Goal: Transaction & Acquisition: Subscribe to service/newsletter

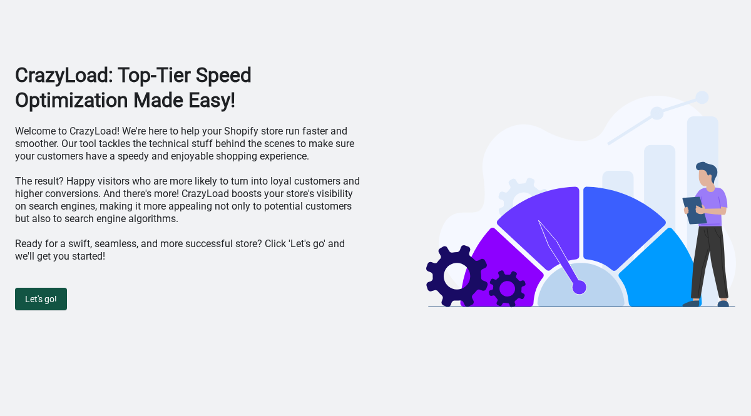
click at [54, 295] on span "Let's go!" at bounding box center [41, 299] width 32 height 10
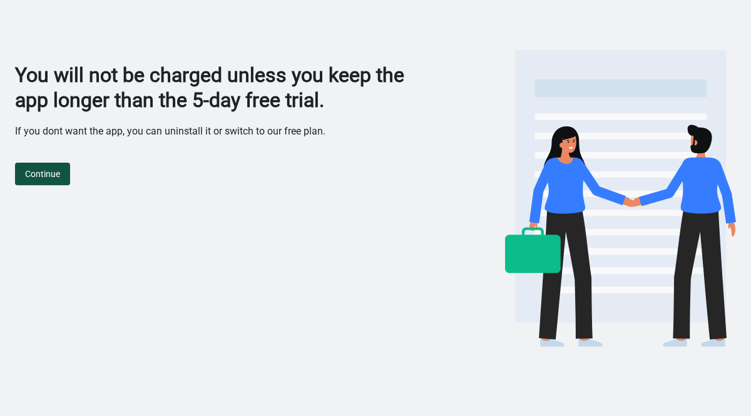
click at [57, 178] on span "Continue" at bounding box center [42, 174] width 35 height 10
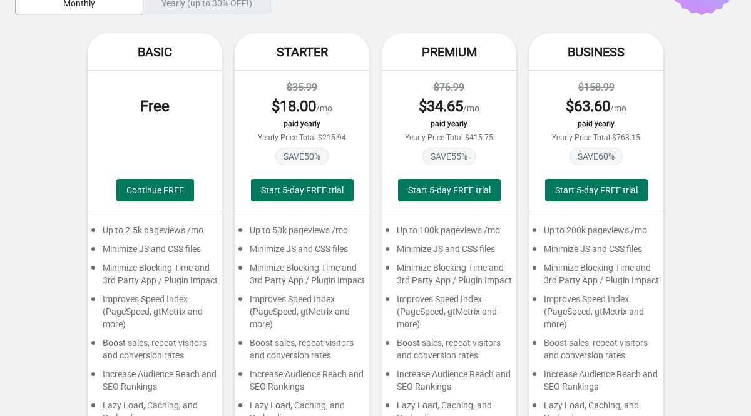
scroll to position [83, 0]
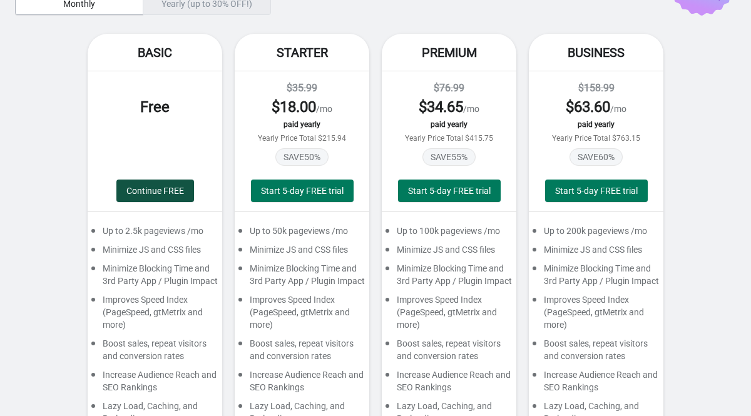
click at [161, 190] on span "Continue FREE" at bounding box center [155, 191] width 58 height 10
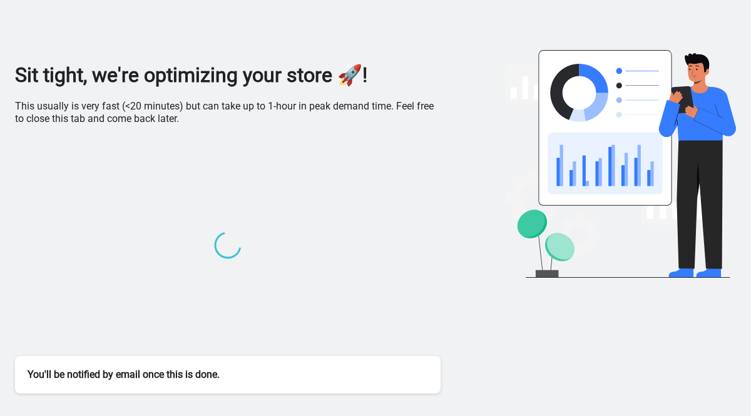
scroll to position [0, 0]
click at [315, 42] on div "Sit tight, we're optimizing your store 🚀! This usually is very fast (<20 minute…" at bounding box center [375, 199] width 721 height 398
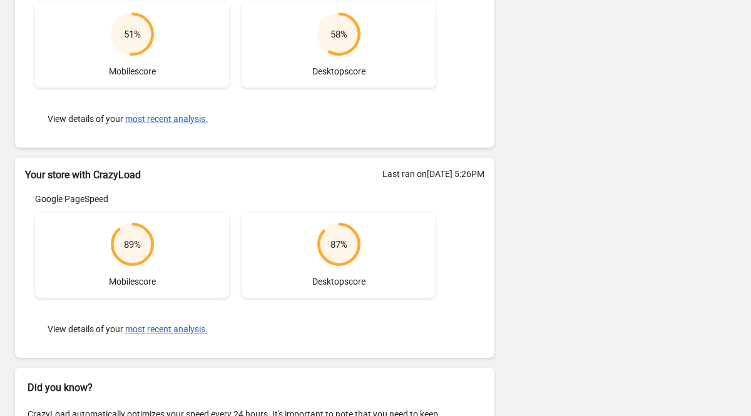
scroll to position [212, 0]
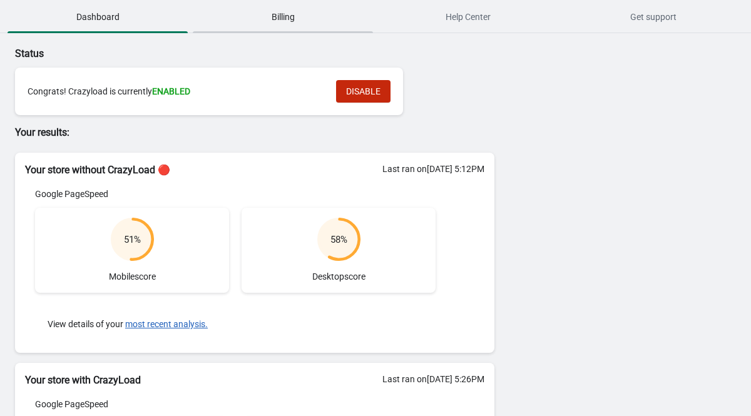
click at [295, 23] on span "Billing" at bounding box center [283, 17] width 180 height 23
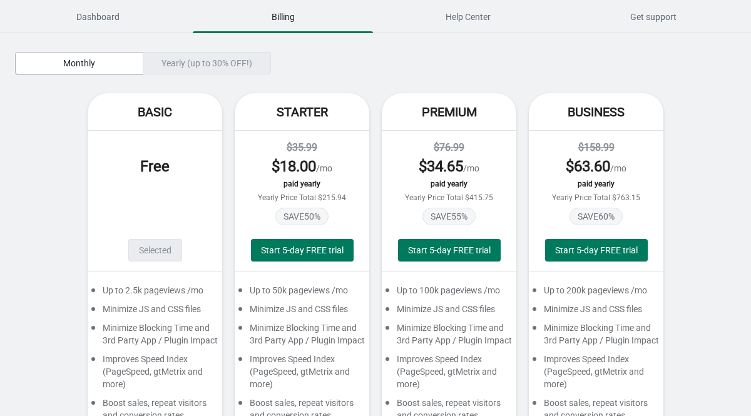
click at [215, 66] on div "Yearly (up to 30% OFF!)" at bounding box center [207, 63] width 128 height 23
click at [170, 61] on div "Yearly (up to 30% OFF!)" at bounding box center [207, 63] width 128 height 23
